Goal: Find specific page/section: Find specific page/section

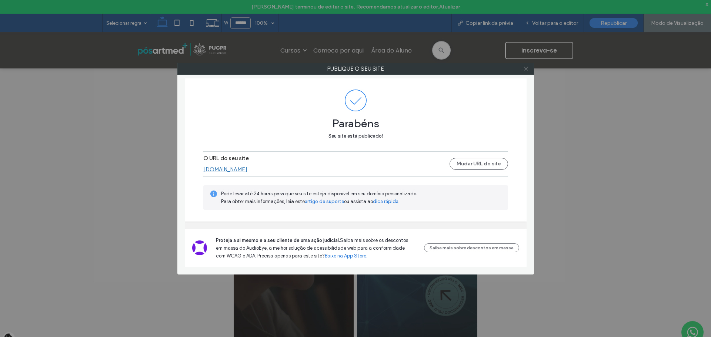
click at [526, 70] on icon at bounding box center [526, 69] width 6 height 6
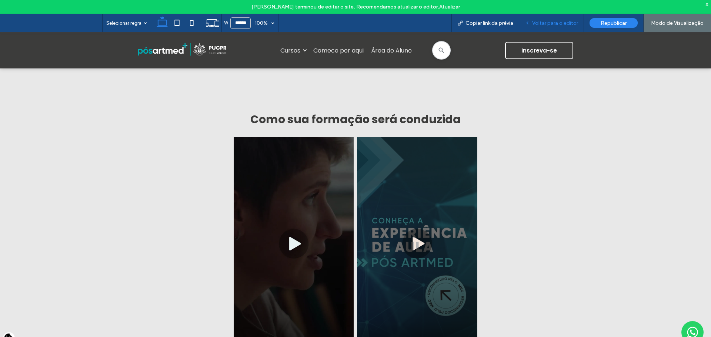
click at [551, 25] on span "Voltar para o editor" at bounding box center [555, 23] width 46 height 6
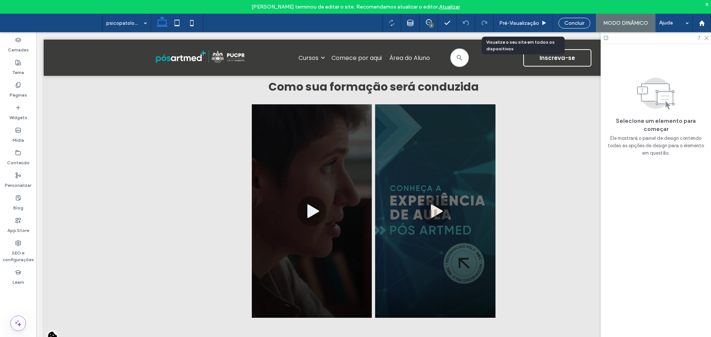
scroll to position [1427, 0]
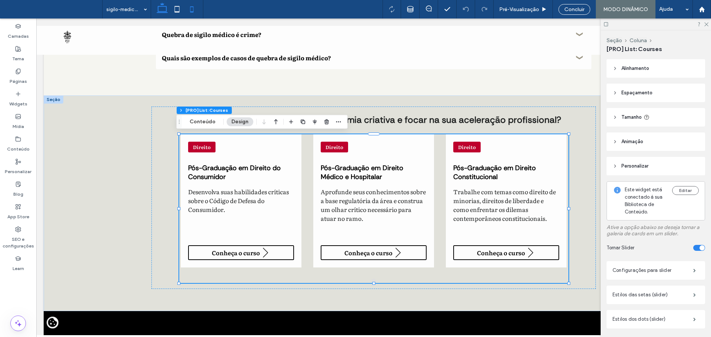
click at [193, 15] on icon at bounding box center [191, 9] width 15 height 15
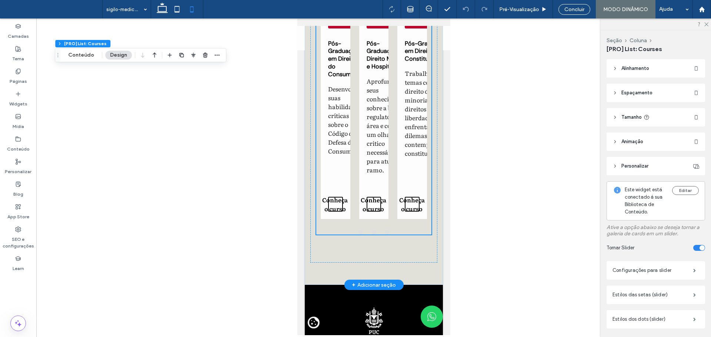
scroll to position [2302, 0]
click at [393, 127] on div "Direito Pós-Graduação em Direito do Consumidor Desenvolva suas habilidades crít…" at bounding box center [373, 115] width 115 height 209
click at [79, 55] on button "Conteúdo" at bounding box center [81, 55] width 36 height 9
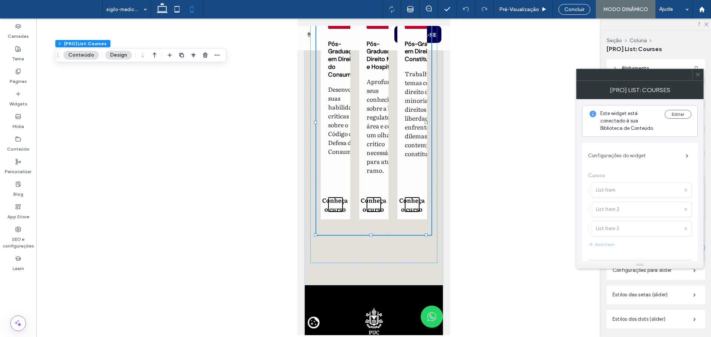
click at [639, 153] on label "Configurações do widget" at bounding box center [637, 156] width 98 height 15
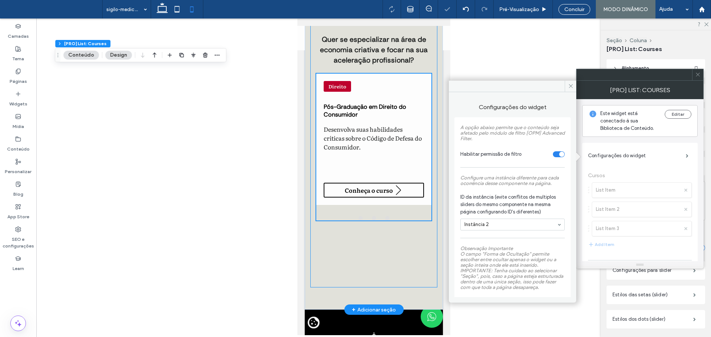
scroll to position [2193, 0]
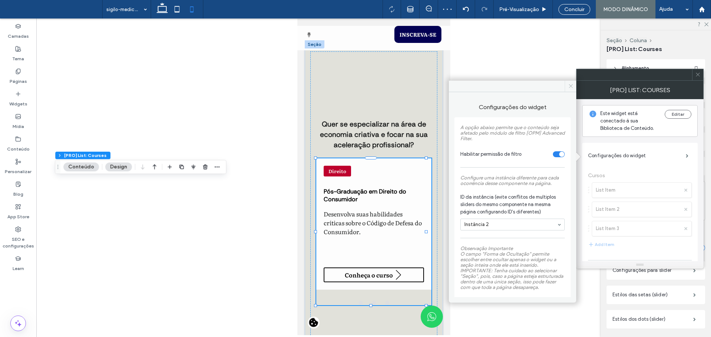
click at [573, 84] on icon at bounding box center [571, 86] width 6 height 6
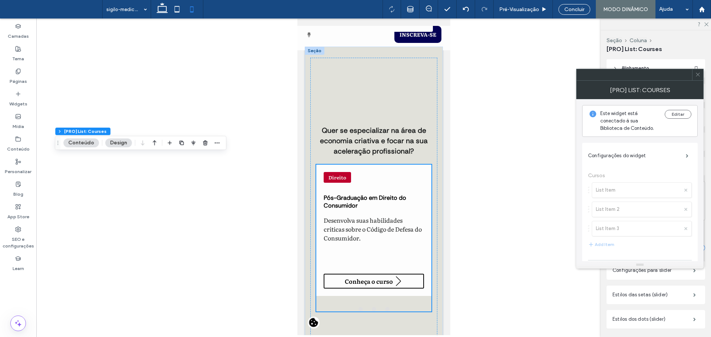
scroll to position [2156, 0]
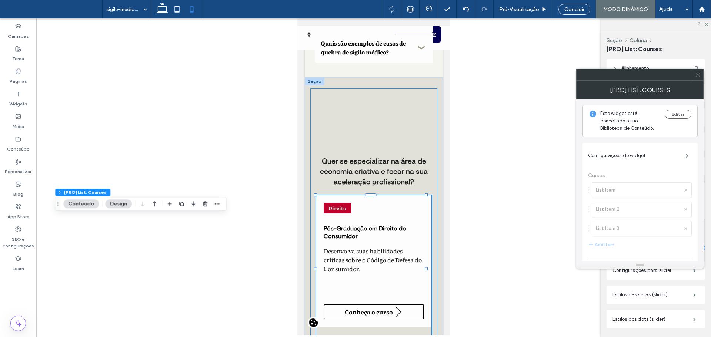
click at [400, 139] on div "Quer se especializar na área de economia criativa e focar na sua aceleração pro…" at bounding box center [373, 249] width 127 height 321
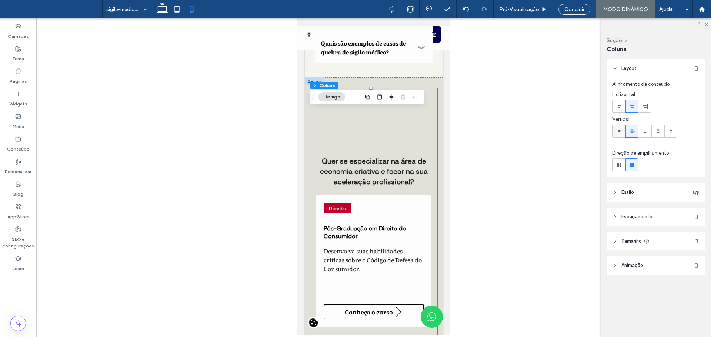
click at [622, 132] on div at bounding box center [619, 131] width 12 height 12
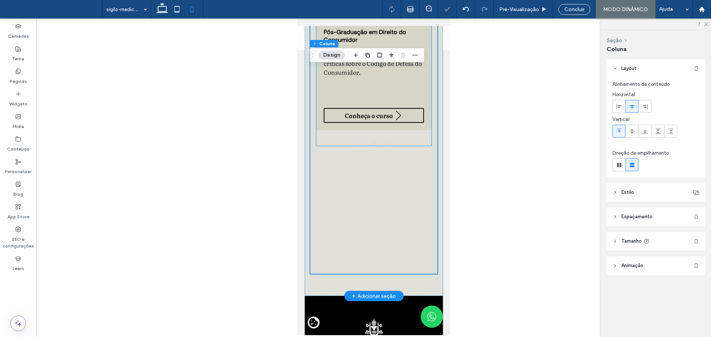
scroll to position [2304, 0]
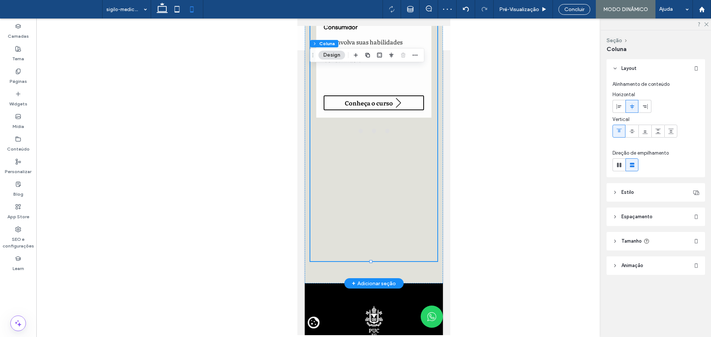
click at [406, 215] on div "Quer se especializar na área de economia criativa e focar na sua aceleração pro…" at bounding box center [373, 100] width 127 height 321
click at [661, 244] on header "Tamanho" at bounding box center [656, 241] width 99 height 19
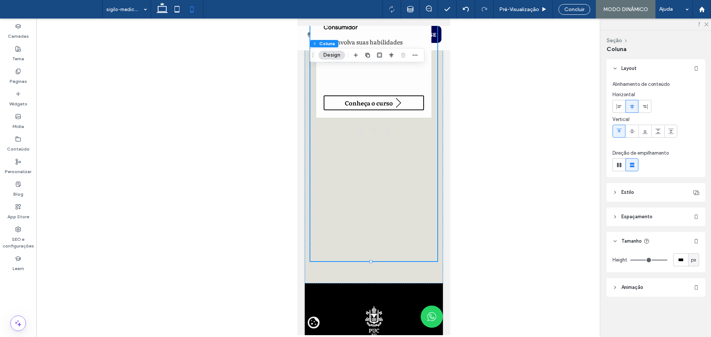
click at [696, 260] on span "px" at bounding box center [693, 260] width 5 height 7
click at [387, 284] on div "Quer se especializar na área de economia criativa e focar na sua aceleração pro…" at bounding box center [373, 106] width 138 height 354
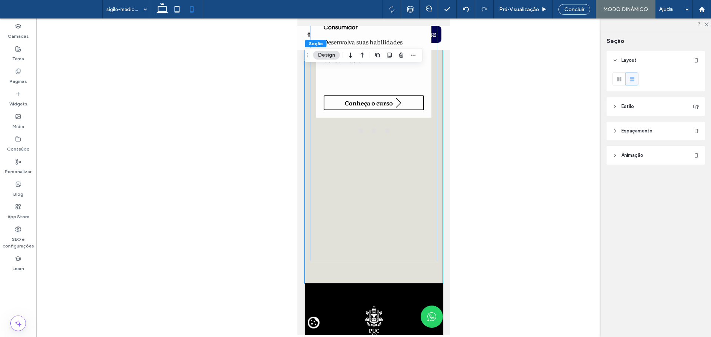
click at [658, 130] on header "Espaçamento" at bounding box center [656, 131] width 99 height 19
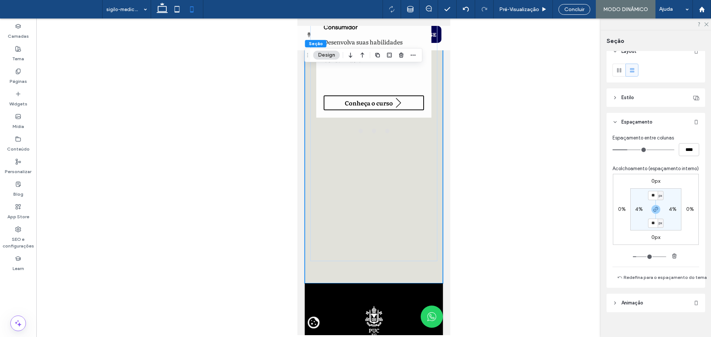
scroll to position [0, 0]
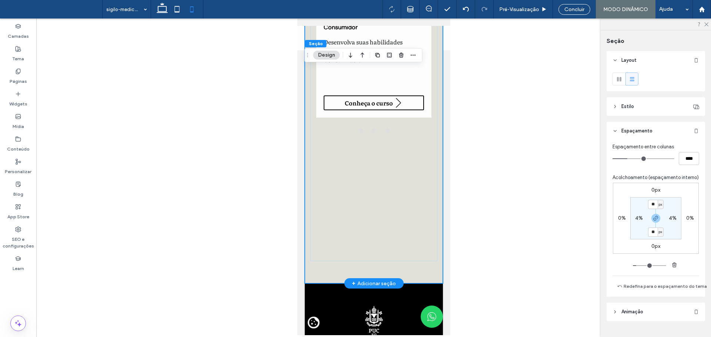
click at [322, 284] on div "Quer se especializar na área de economia criativa e focar na sua aceleração pro…" at bounding box center [373, 106] width 138 height 354
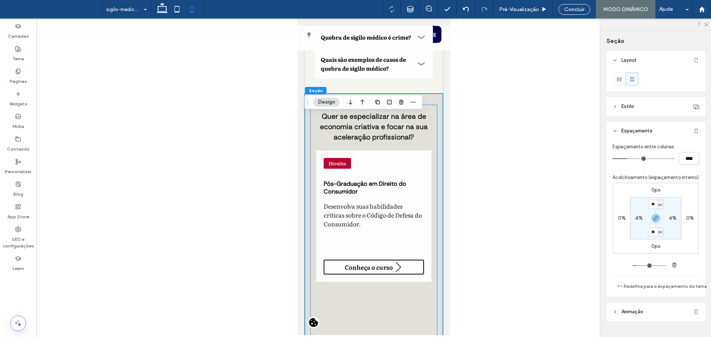
scroll to position [2119, 0]
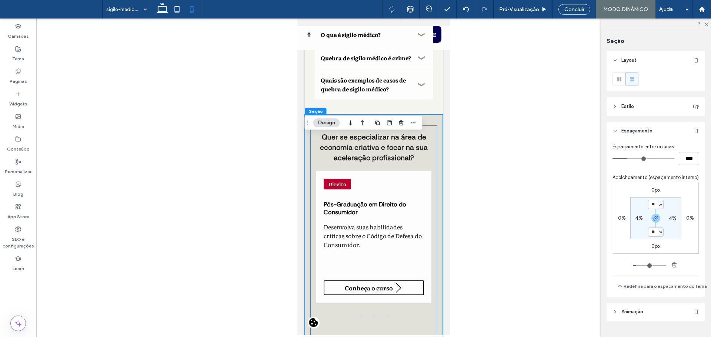
click at [327, 151] on div "Quer se especializar na área de economia criativa e focar na sua aceleração pro…" at bounding box center [373, 286] width 127 height 321
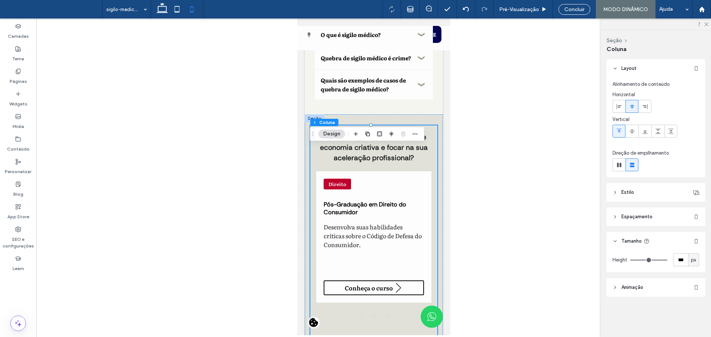
click at [656, 218] on header "Espaçamento" at bounding box center [656, 217] width 99 height 19
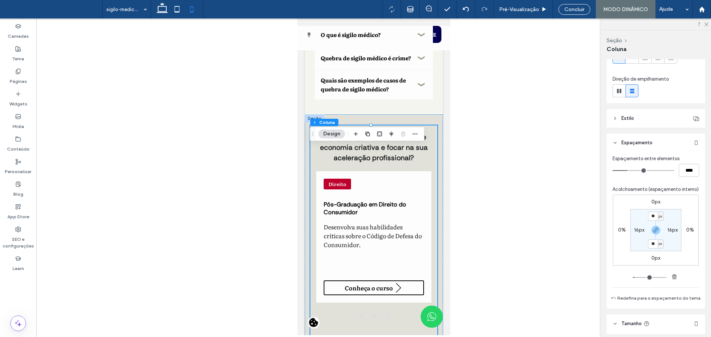
scroll to position [156, 0]
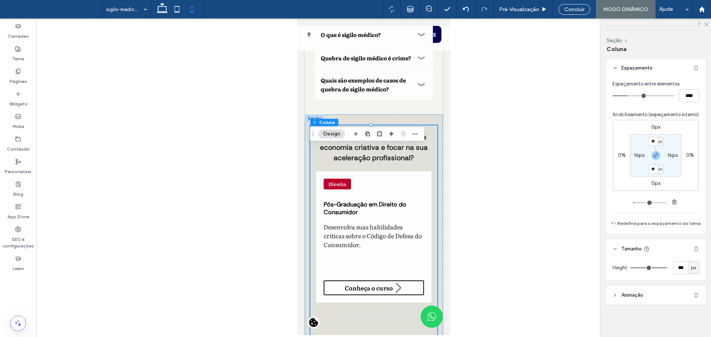
click at [688, 268] on div "px" at bounding box center [693, 267] width 11 height 13
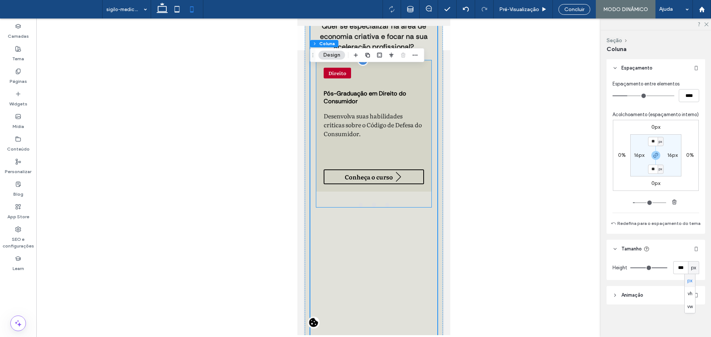
scroll to position [2267, 0]
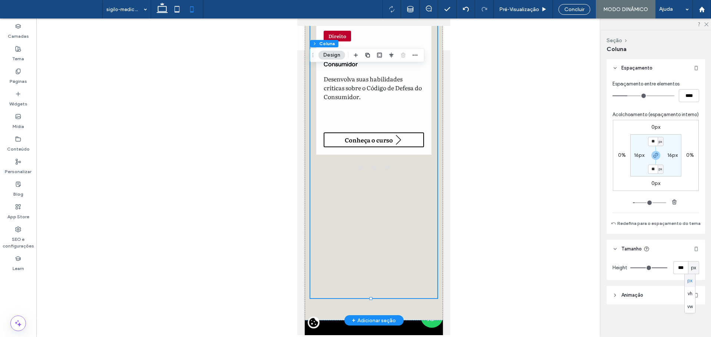
click at [388, 233] on div "Quer se especializar na área de economia criativa e focar na sua aceleração pro…" at bounding box center [373, 137] width 127 height 321
click at [166, 16] on icon at bounding box center [162, 9] width 15 height 15
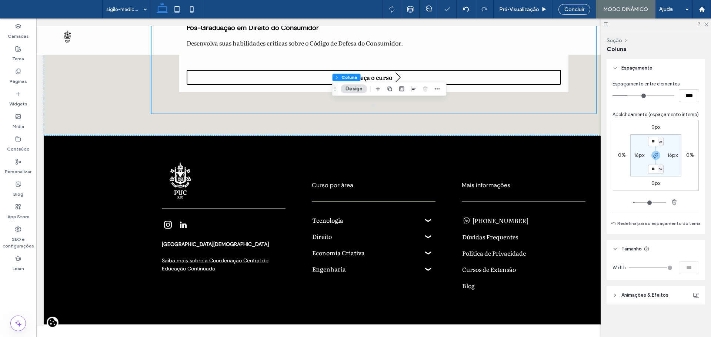
type input "****"
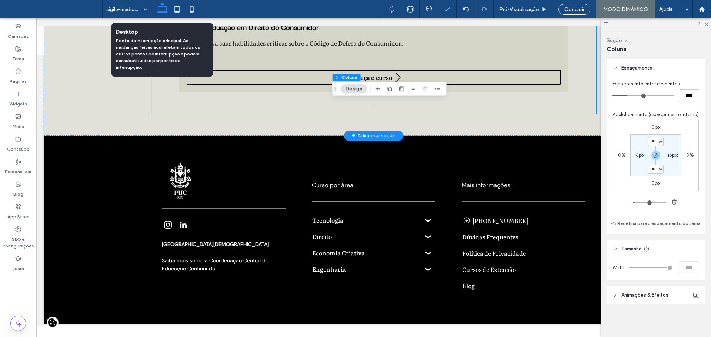
scroll to position [1190, 0]
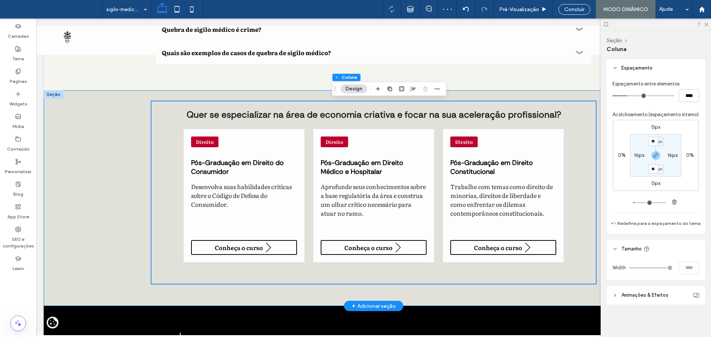
click at [85, 125] on div "Quer se especializar na área de economia criativa e focar na sua aceleração pro…" at bounding box center [374, 198] width 660 height 216
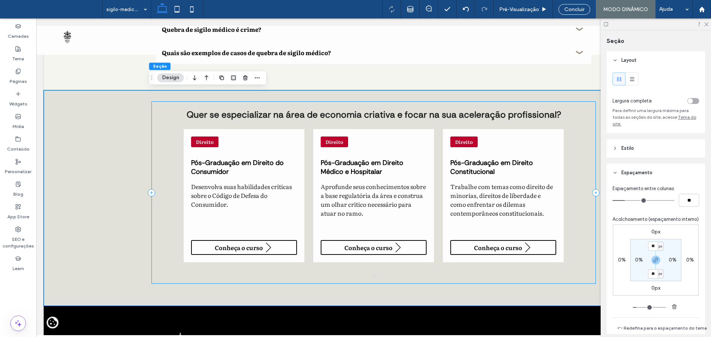
click at [581, 210] on div "Quer se especializar na área de economia criativa e focar na sua aceleração pro…" at bounding box center [373, 192] width 444 height 183
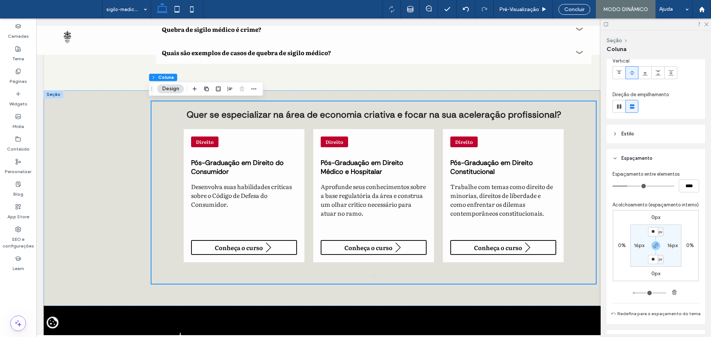
scroll to position [8, 0]
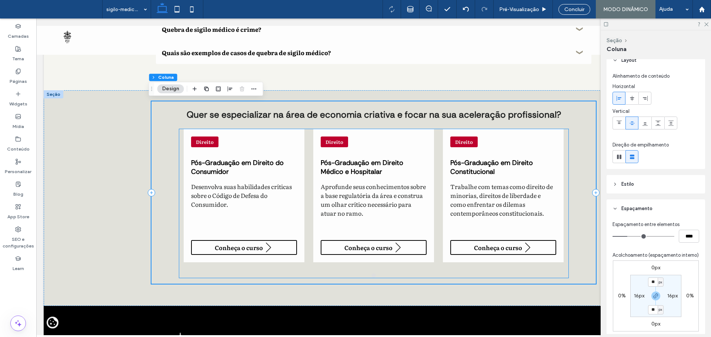
click at [231, 274] on div at bounding box center [373, 276] width 389 height 4
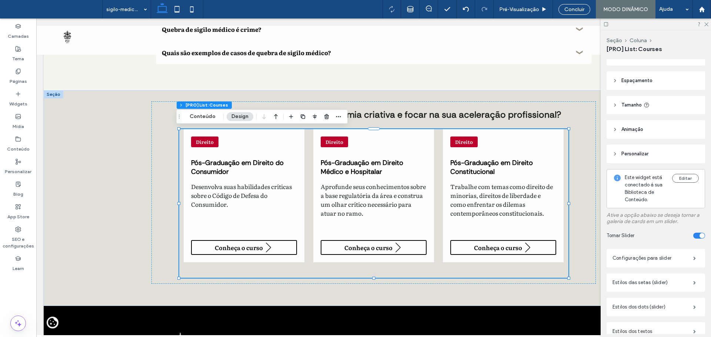
scroll to position [0, 0]
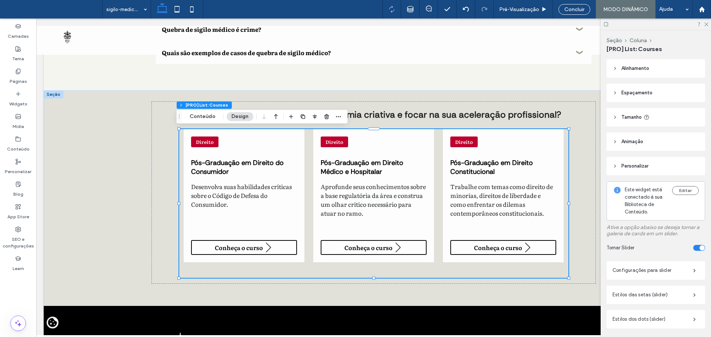
click at [660, 117] on header "Tamanho" at bounding box center [656, 117] width 99 height 19
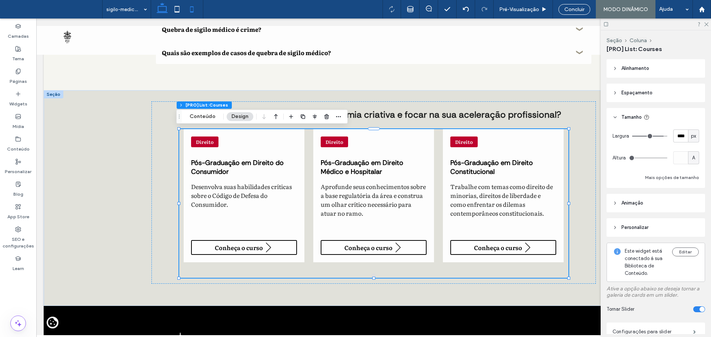
click at [198, 10] on icon at bounding box center [191, 9] width 15 height 15
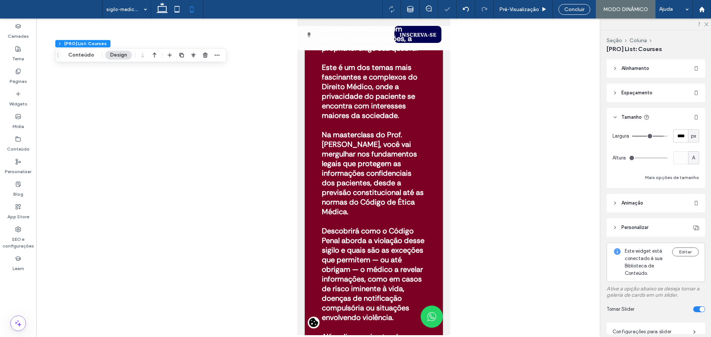
scroll to position [2252, 0]
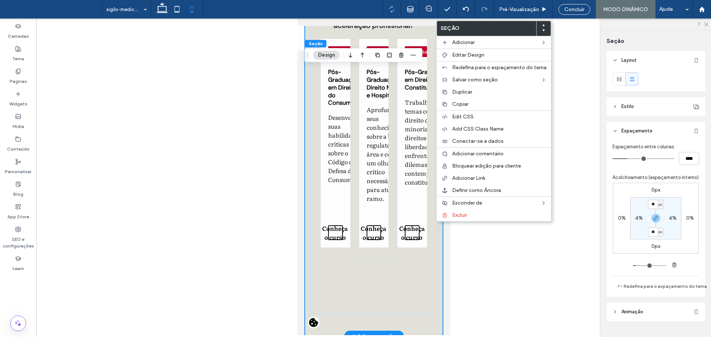
drag, startPoint x: 825, startPoint y: 271, endPoint x: 412, endPoint y: 296, distance: 414.0
click at [412, 296] on div "Quer se especializar na área de economia criativa e focar na sua aceleração pro…" at bounding box center [373, 153] width 127 height 321
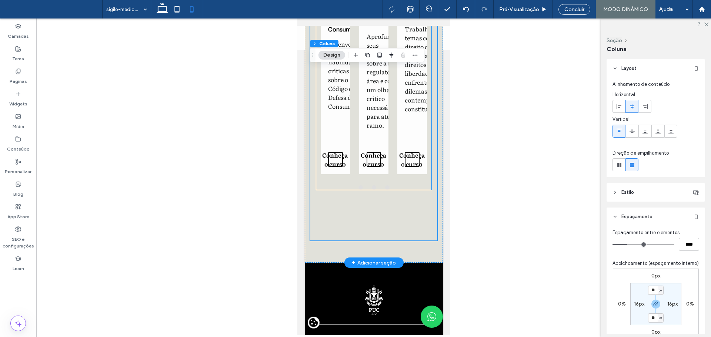
scroll to position [2326, 0]
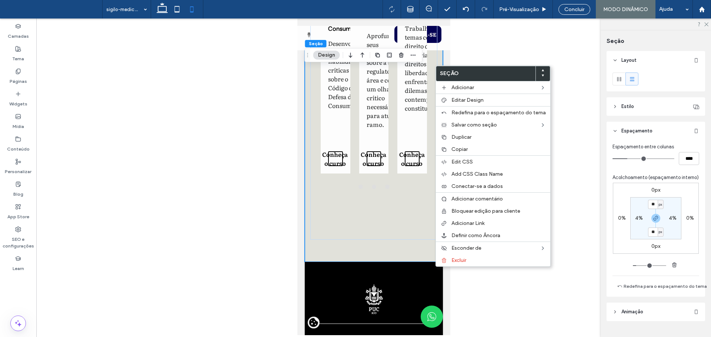
drag, startPoint x: 825, startPoint y: 306, endPoint x: 442, endPoint y: 293, distance: 383.9
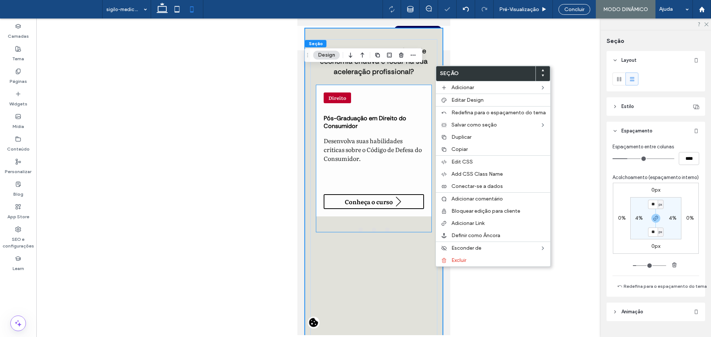
scroll to position [0, 0]
click at [393, 282] on div "Quer se especializar na área de economia criativa e focar na sua aceleração pro…" at bounding box center [373, 199] width 127 height 321
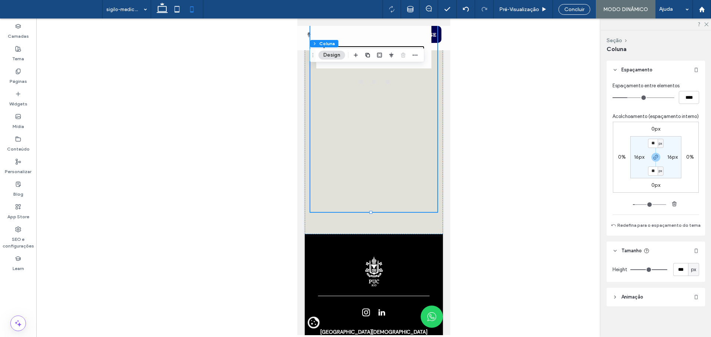
scroll to position [156, 0]
type input "***"
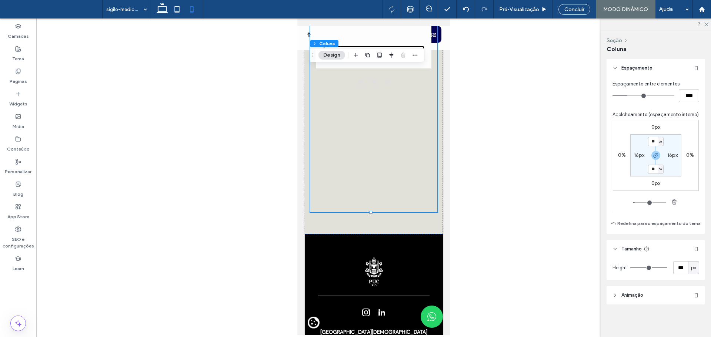
type input "***"
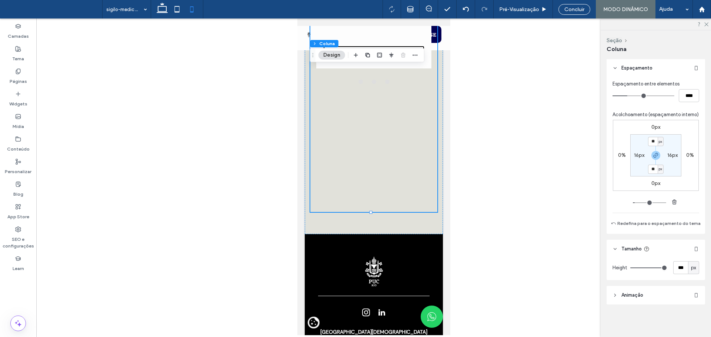
type input "***"
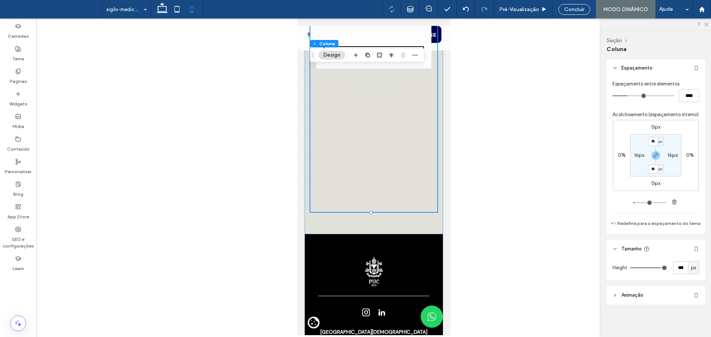
type input "***"
type input "**"
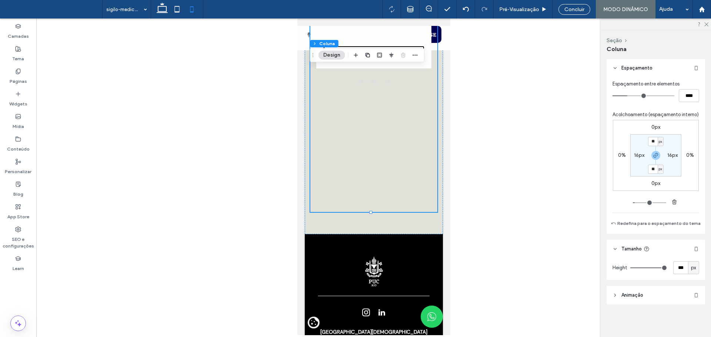
type input "**"
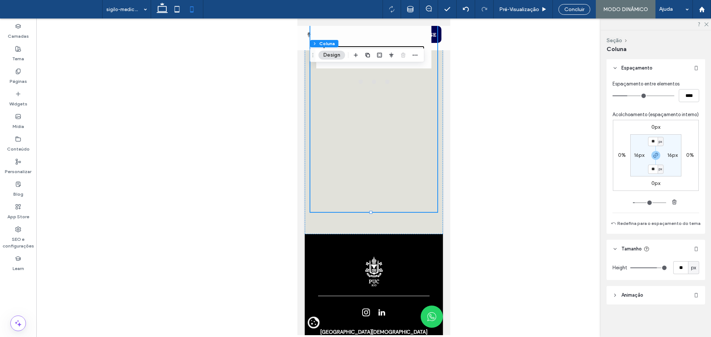
type input "**"
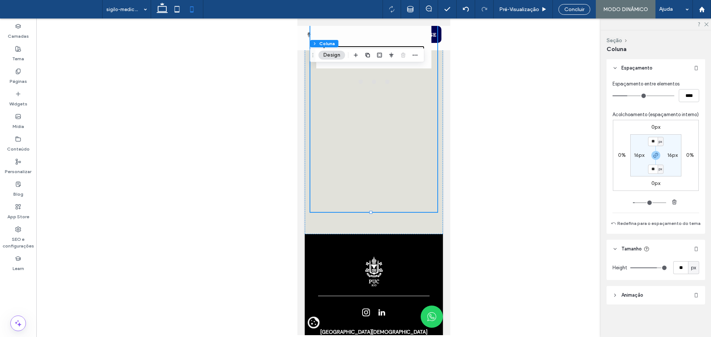
type input "**"
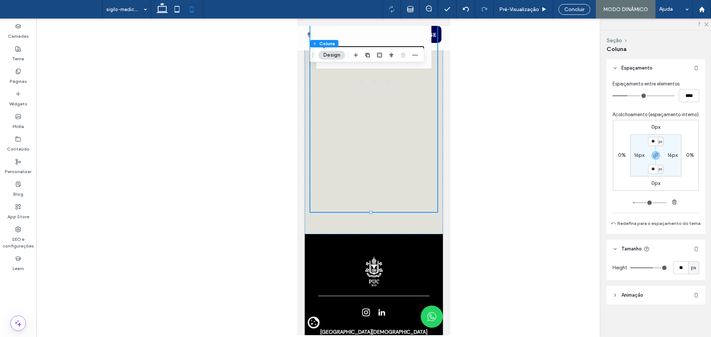
type input "**"
drag, startPoint x: 656, startPoint y: 268, endPoint x: 650, endPoint y: 268, distance: 5.9
click at [650, 268] on input "range" at bounding box center [648, 268] width 37 height 1
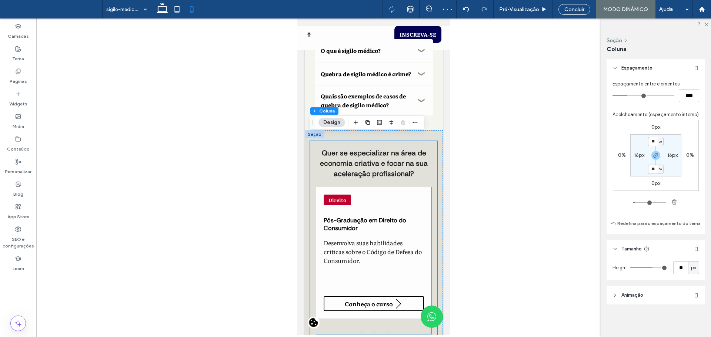
scroll to position [2056, 0]
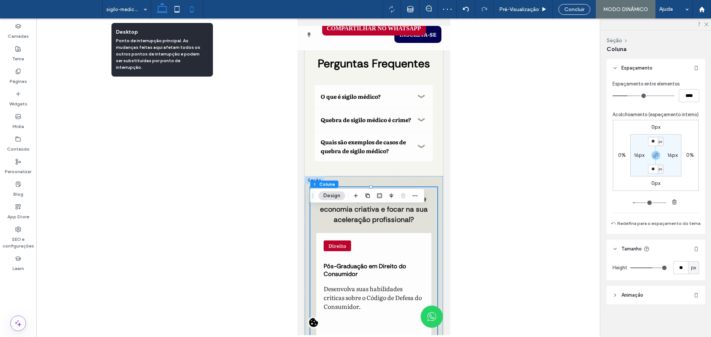
click at [160, 9] on icon at bounding box center [162, 9] width 15 height 15
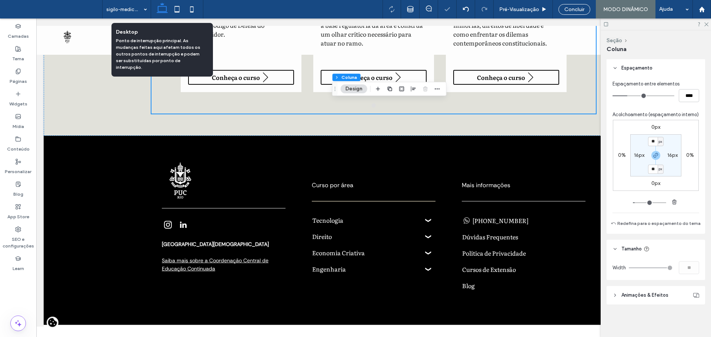
type input "***"
type input "****"
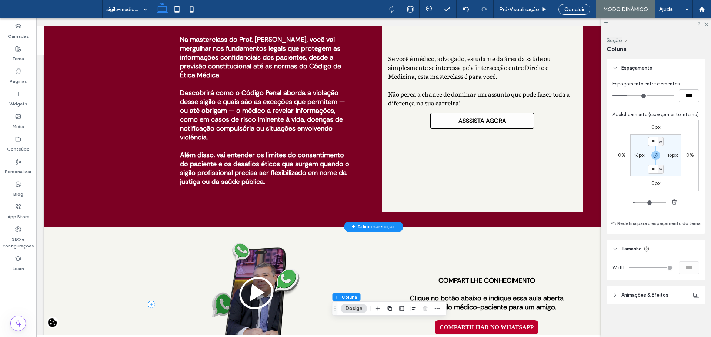
scroll to position [741, 0]
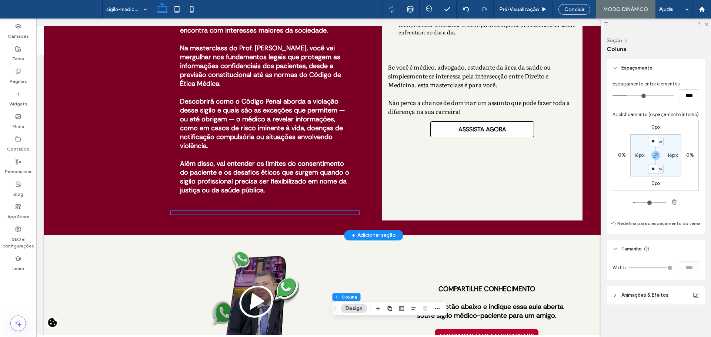
click at [241, 213] on div at bounding box center [265, 213] width 189 height 4
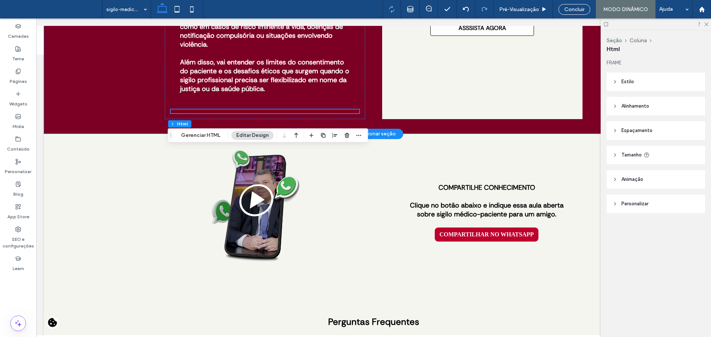
scroll to position [889, 0]
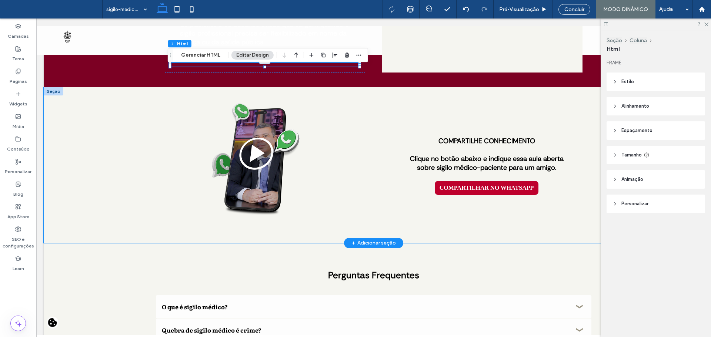
click at [116, 191] on div "COMPARTILHE CONHECIMENTO Clique no botão abaixo e indique essa aula aberta sobr…" at bounding box center [374, 165] width 660 height 156
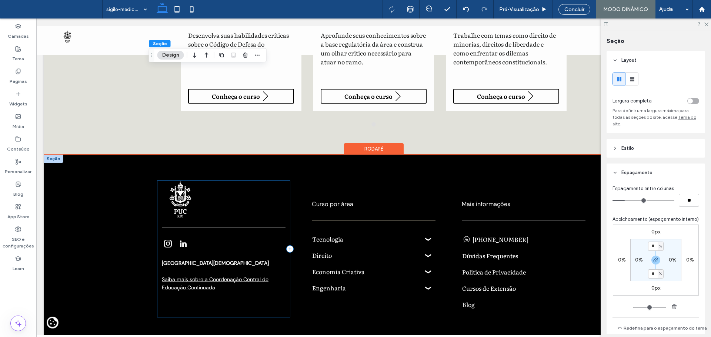
scroll to position [1328, 0]
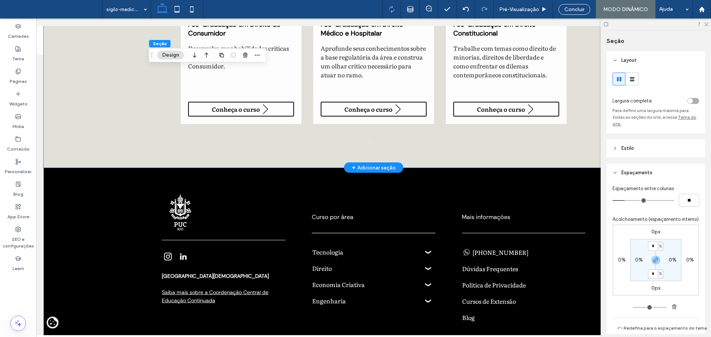
click at [288, 159] on div "Quer se especializar na área de economia criativa e focar na sua aceleração pro…" at bounding box center [373, 60] width 444 height 216
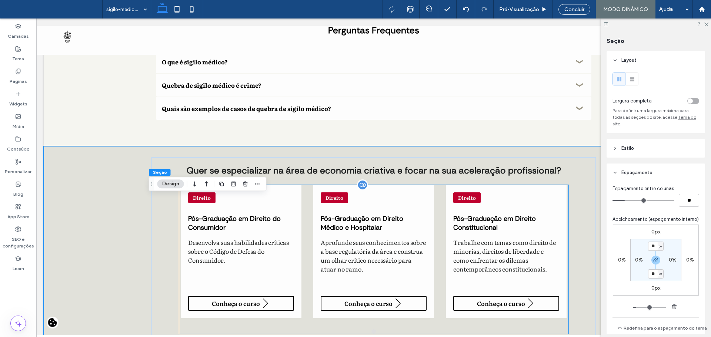
scroll to position [1143, 0]
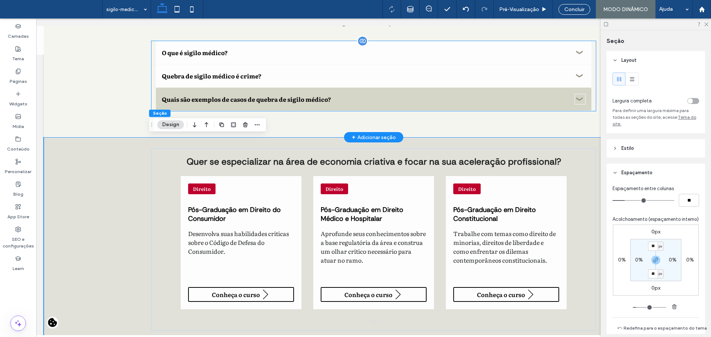
click at [534, 99] on div "Quais são exemplos de casos de quebra de sigilo médico?" at bounding box center [366, 99] width 409 height 9
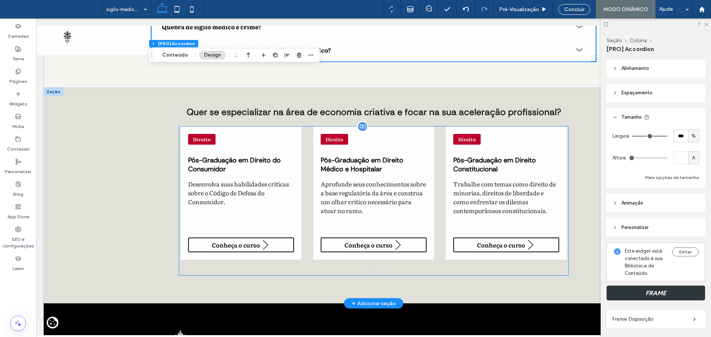
scroll to position [1217, 0]
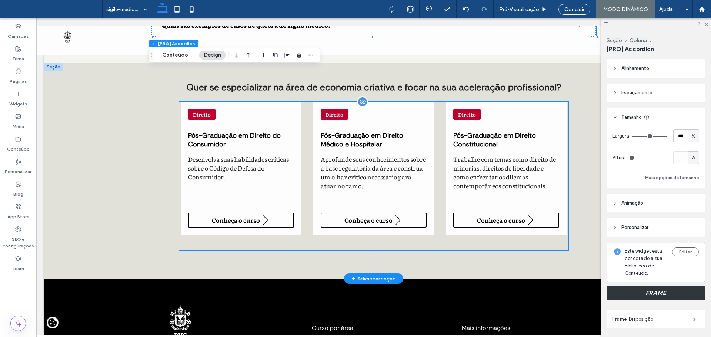
click at [438, 241] on div "Direito Pós-Graduação em Direito do Consumidor Desenvolva suas habilidades crít…" at bounding box center [373, 176] width 389 height 149
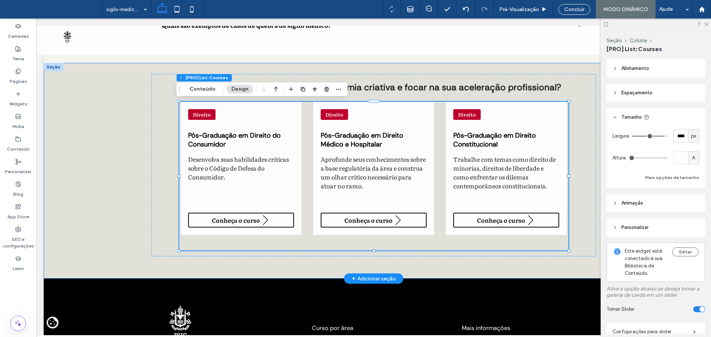
click at [421, 271] on div "Quer se especializar na área de economia criativa e focar na sua aceleração pro…" at bounding box center [373, 171] width 444 height 216
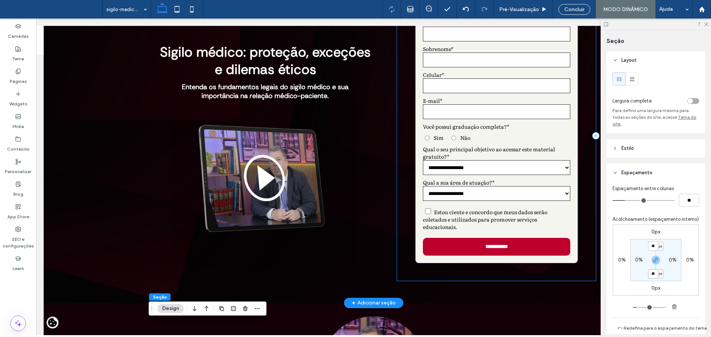
scroll to position [0, 0]
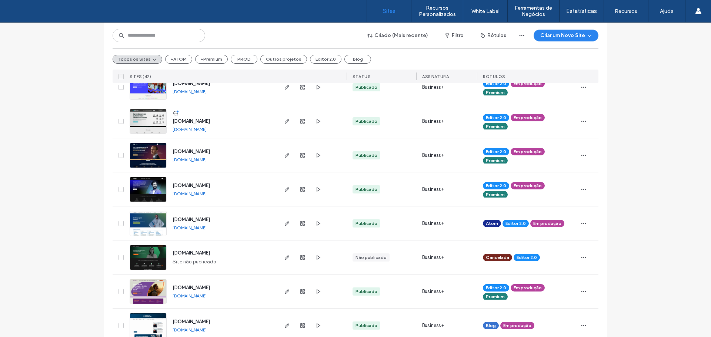
scroll to position [518, 0]
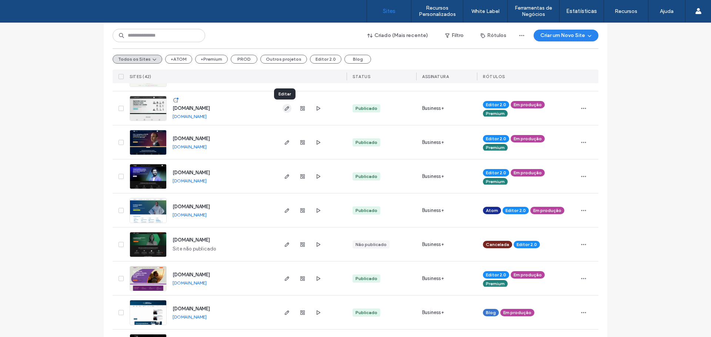
click at [287, 109] on icon "button" at bounding box center [287, 109] width 6 height 6
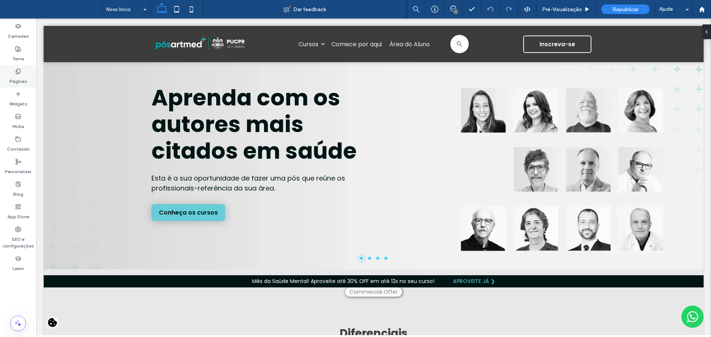
click at [21, 73] on icon at bounding box center [18, 72] width 6 height 6
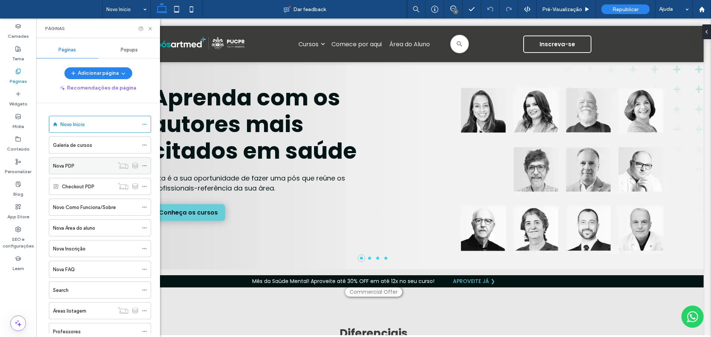
click at [80, 163] on div "Nova PDP" at bounding box center [83, 166] width 61 height 8
